Goal: Use online tool/utility: Utilize a website feature to perform a specific function

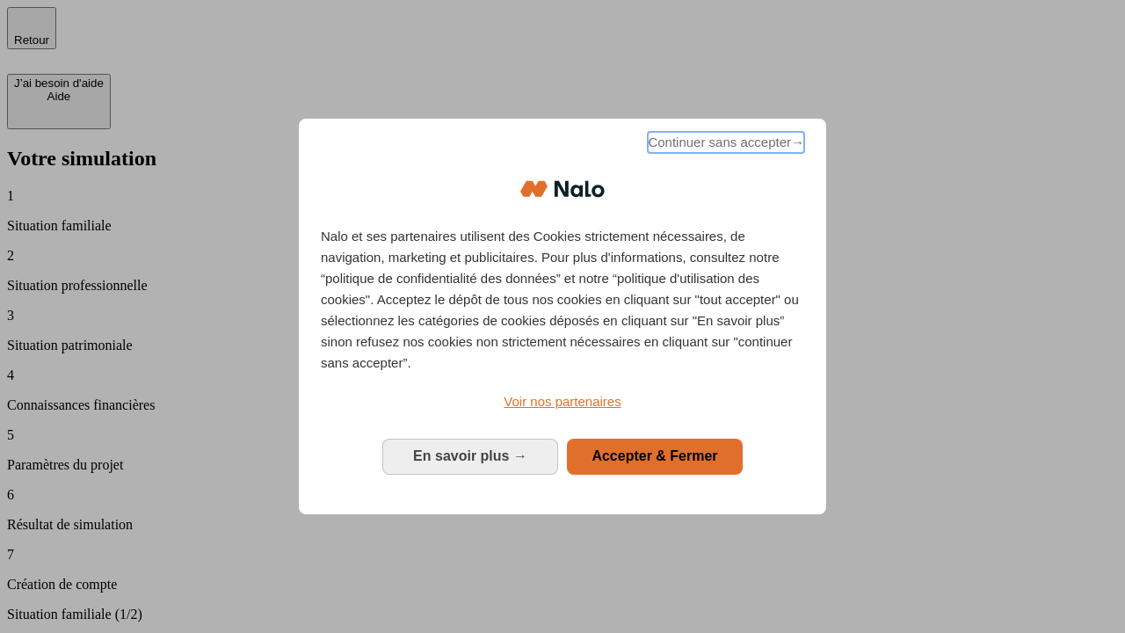
click at [725, 145] on span "Continuer sans accepter →" at bounding box center [726, 142] width 157 height 21
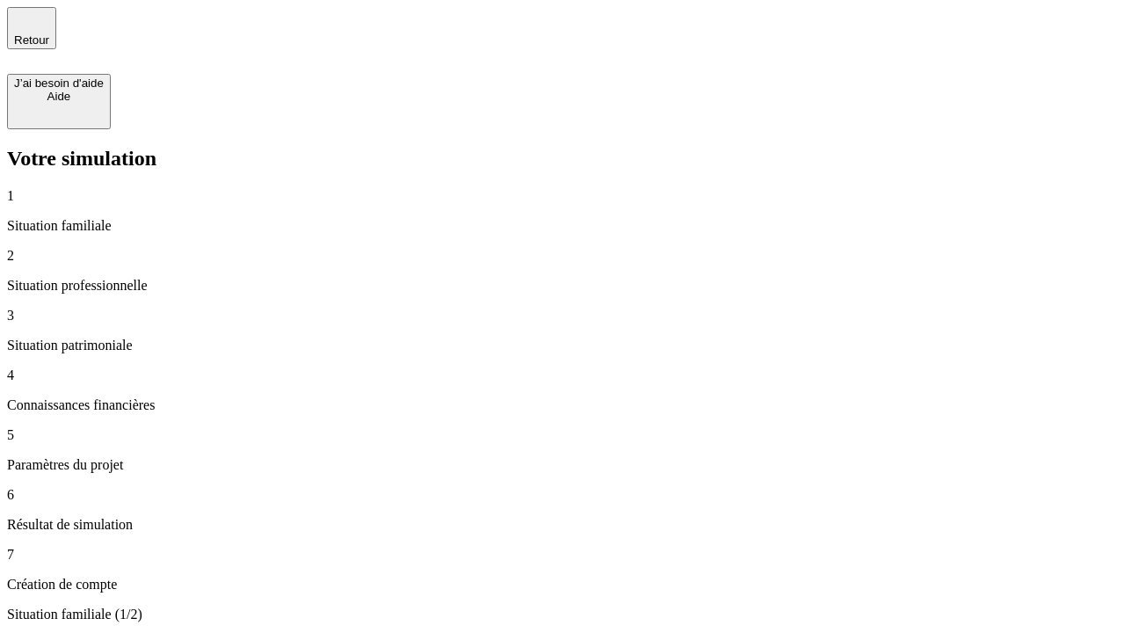
type input "30 000"
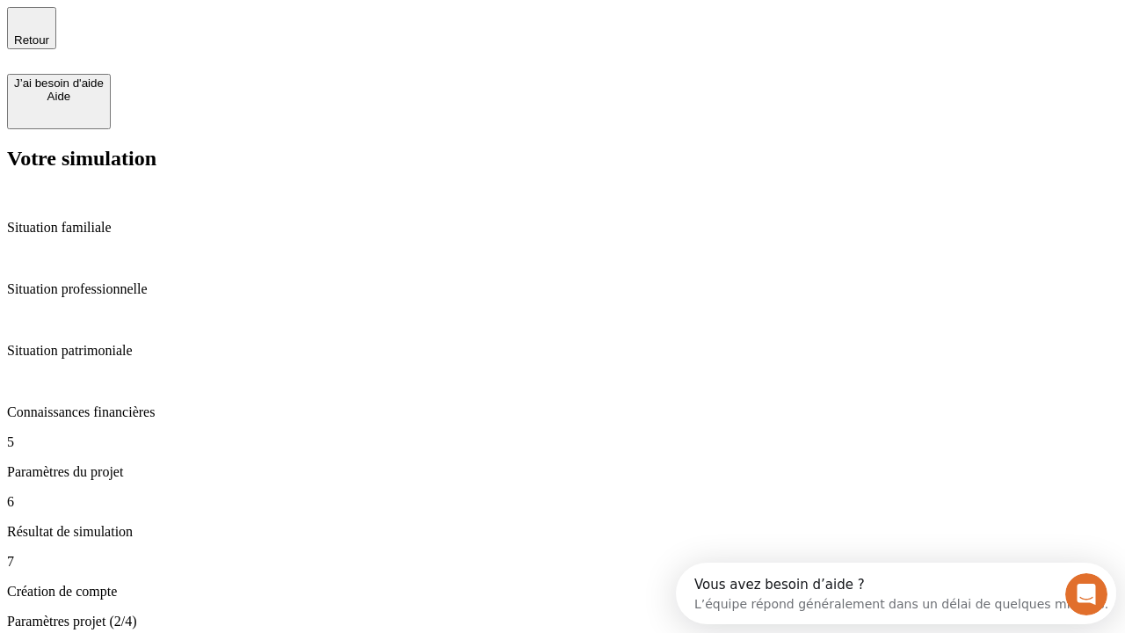
type input "40"
type input "200 000"
type input "640"
